Goal: Browse casually: Explore the website without a specific task or goal

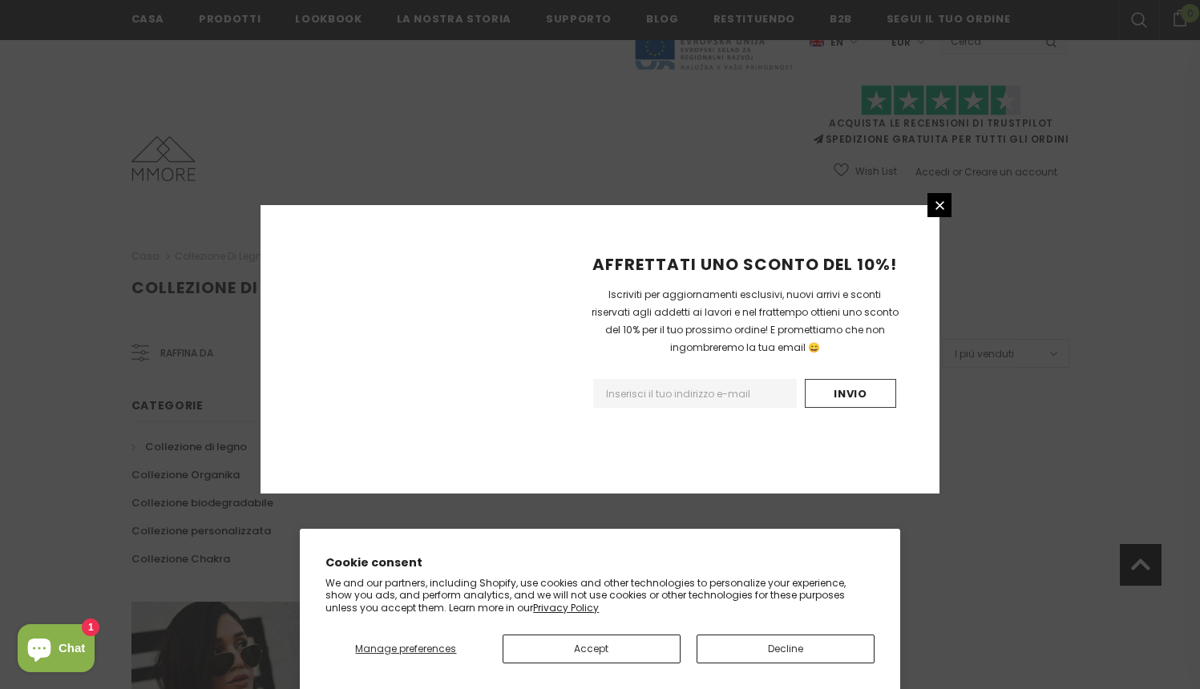
scroll to position [954, 0]
